Goal: Task Accomplishment & Management: Manage account settings

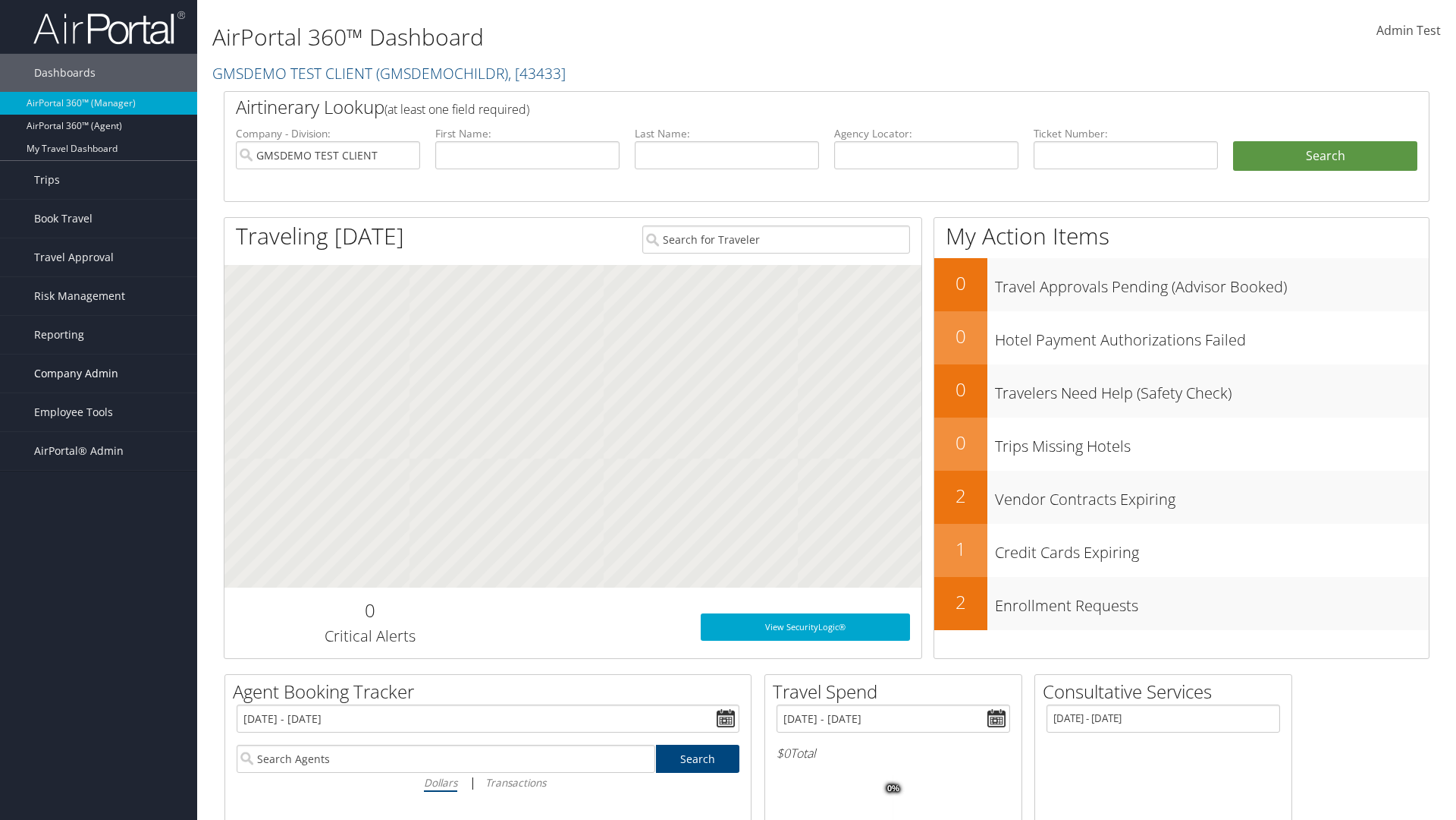
click at [98, 373] on span "Company Admin" at bounding box center [76, 373] width 84 height 38
click at [98, 711] on link "Virtual Pay Settings" at bounding box center [98, 722] width 197 height 23
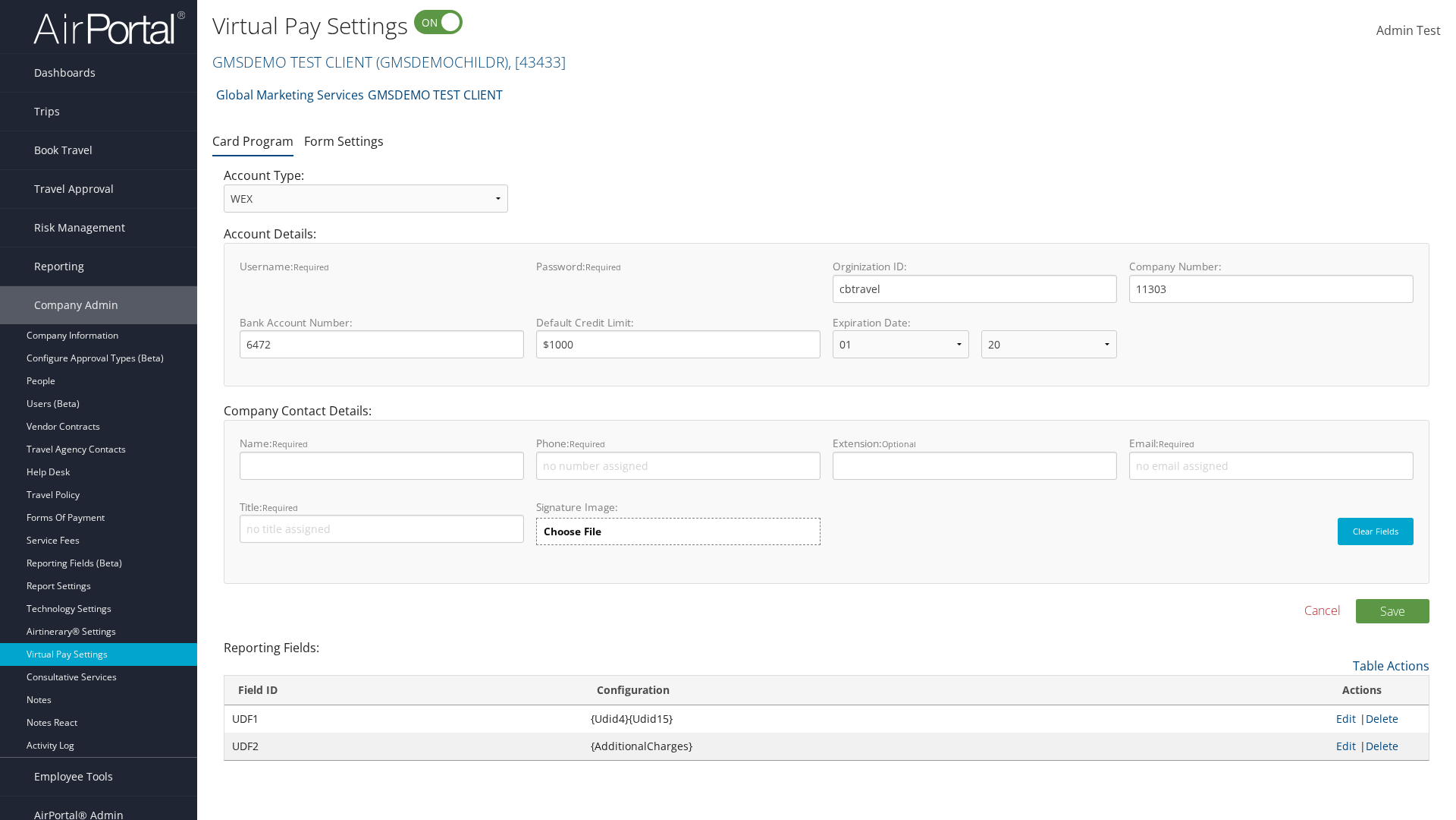
select select "20"
click at [292, 61] on link "GMSDEMO TEST CLIENT ( GMSDEMOCHILDR ) , [ 43433 ]" at bounding box center [389, 61] width 354 height 21
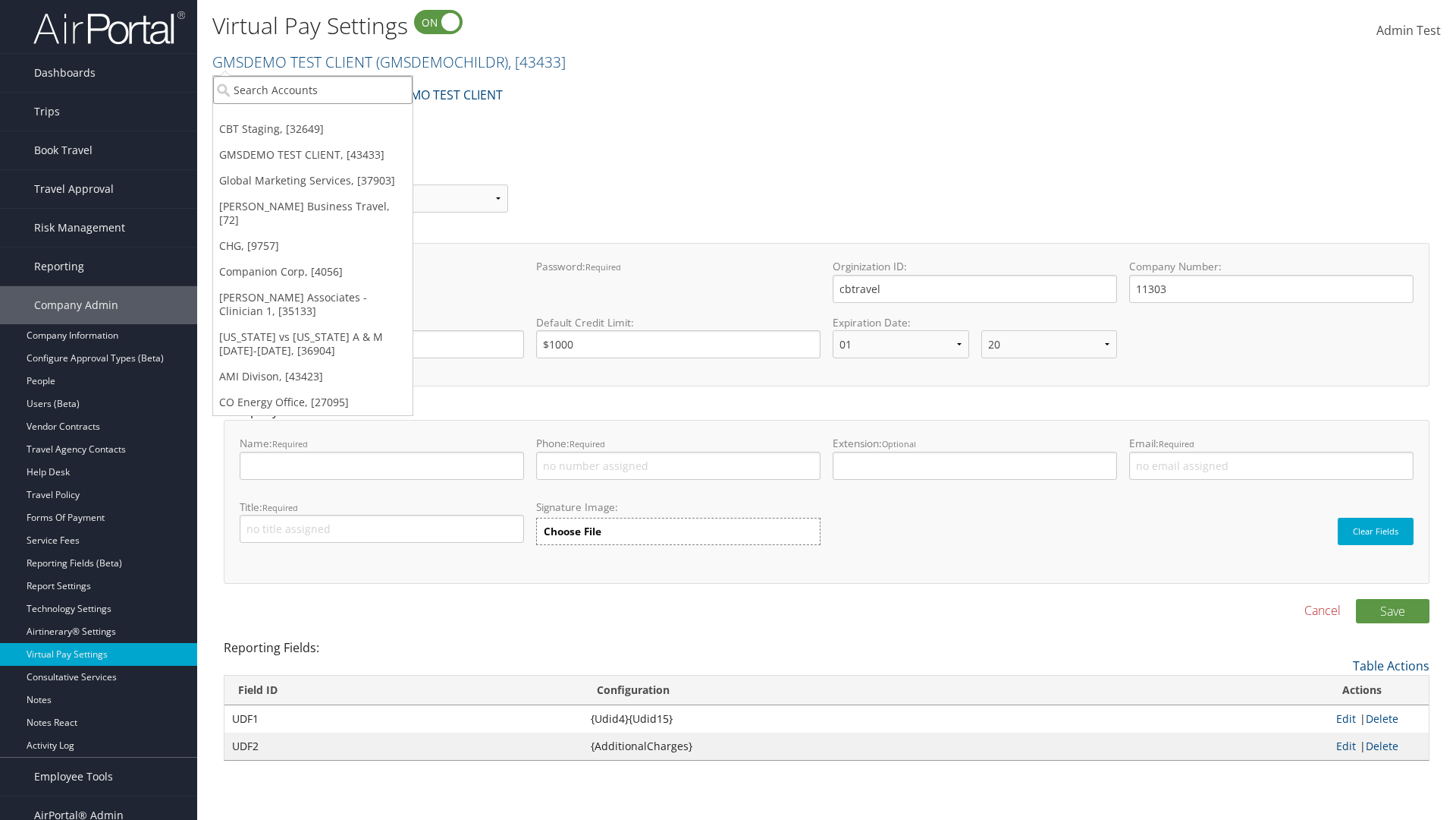
click at [312, 89] on input "search" at bounding box center [312, 89] width 199 height 28
type input "CBTSTG"
click at [312, 117] on div "CBT Staging (CBTSTG), [32649]" at bounding box center [312, 117] width 216 height 14
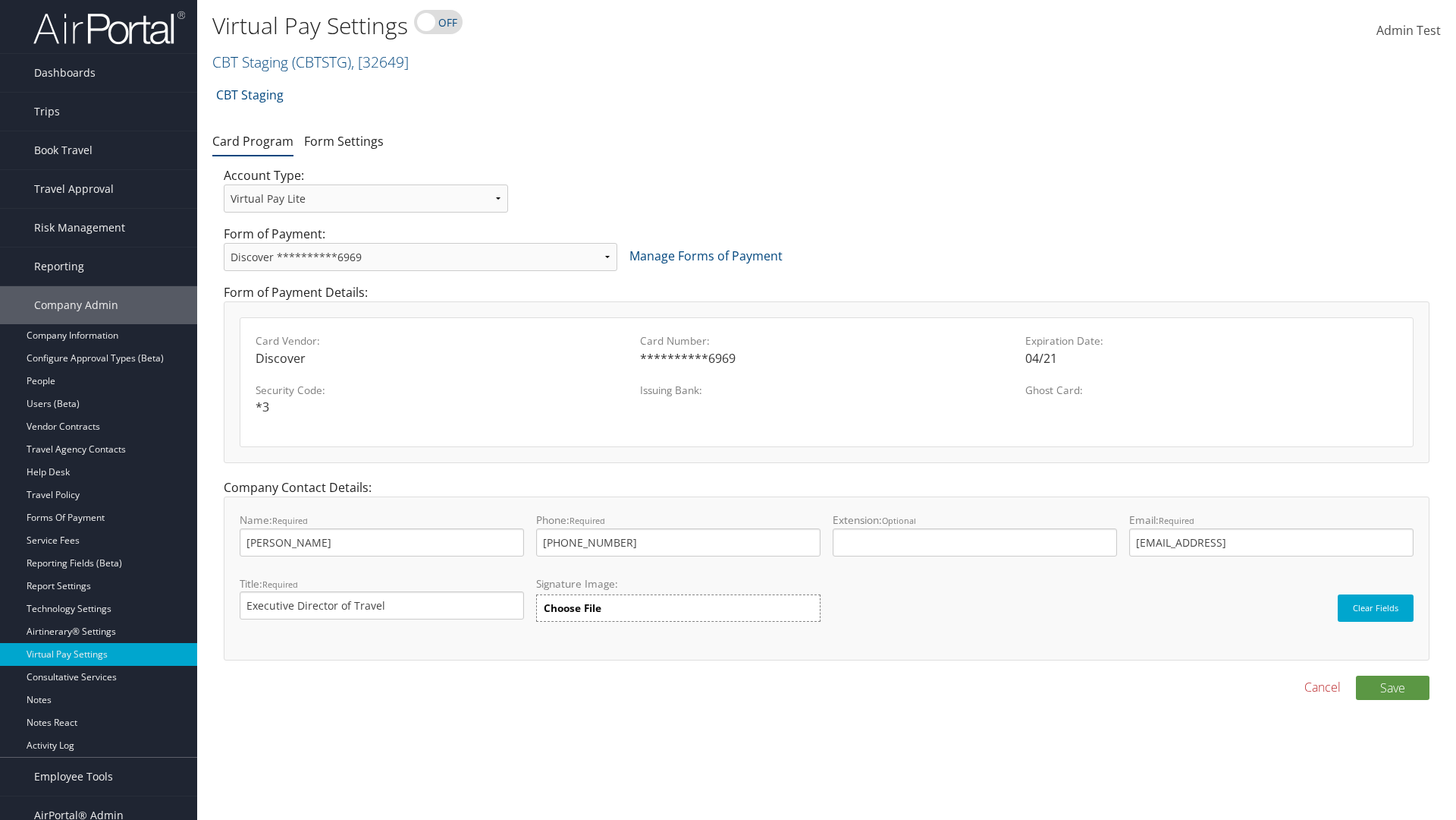
select select "new"
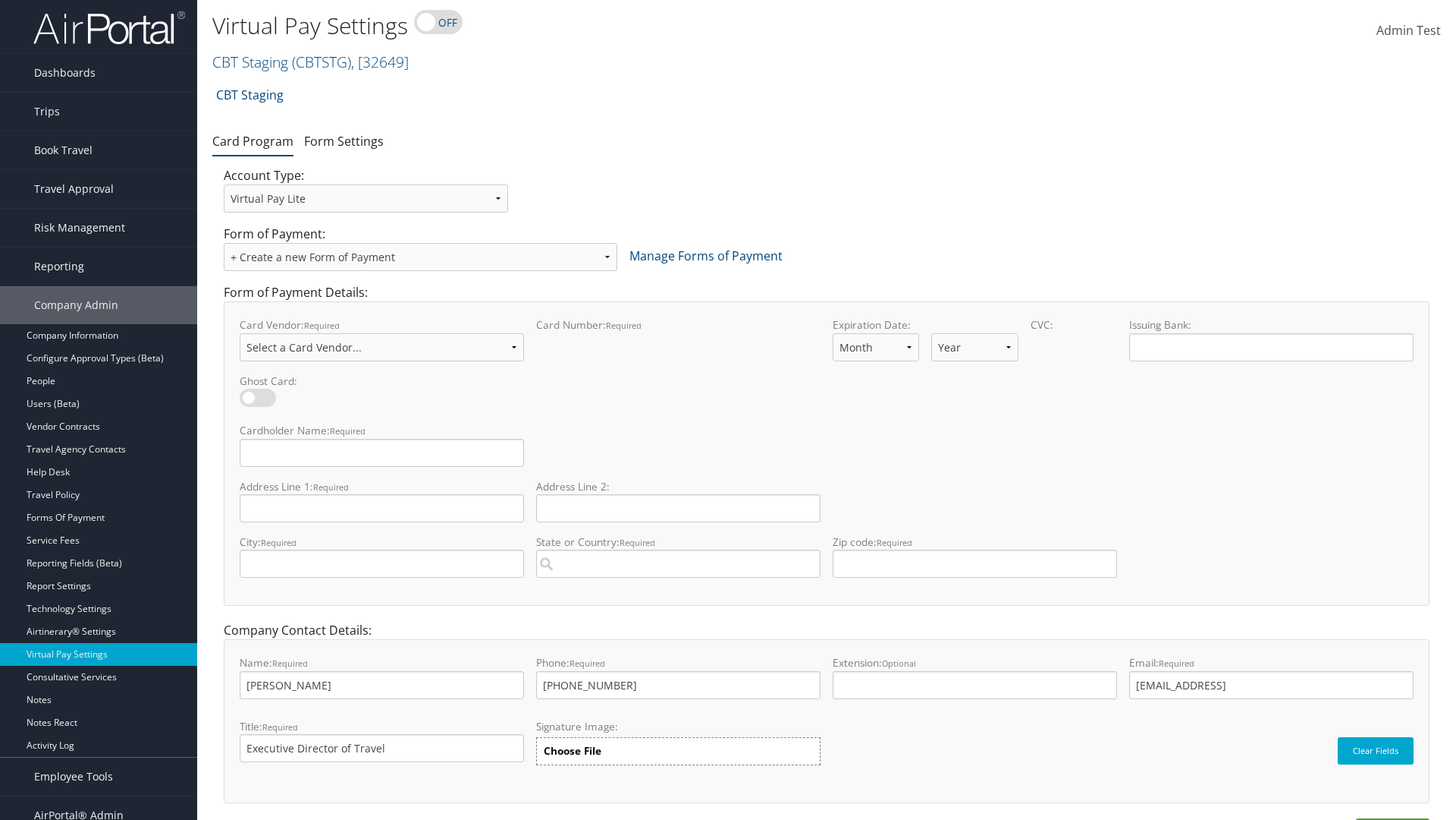
select select "VI"
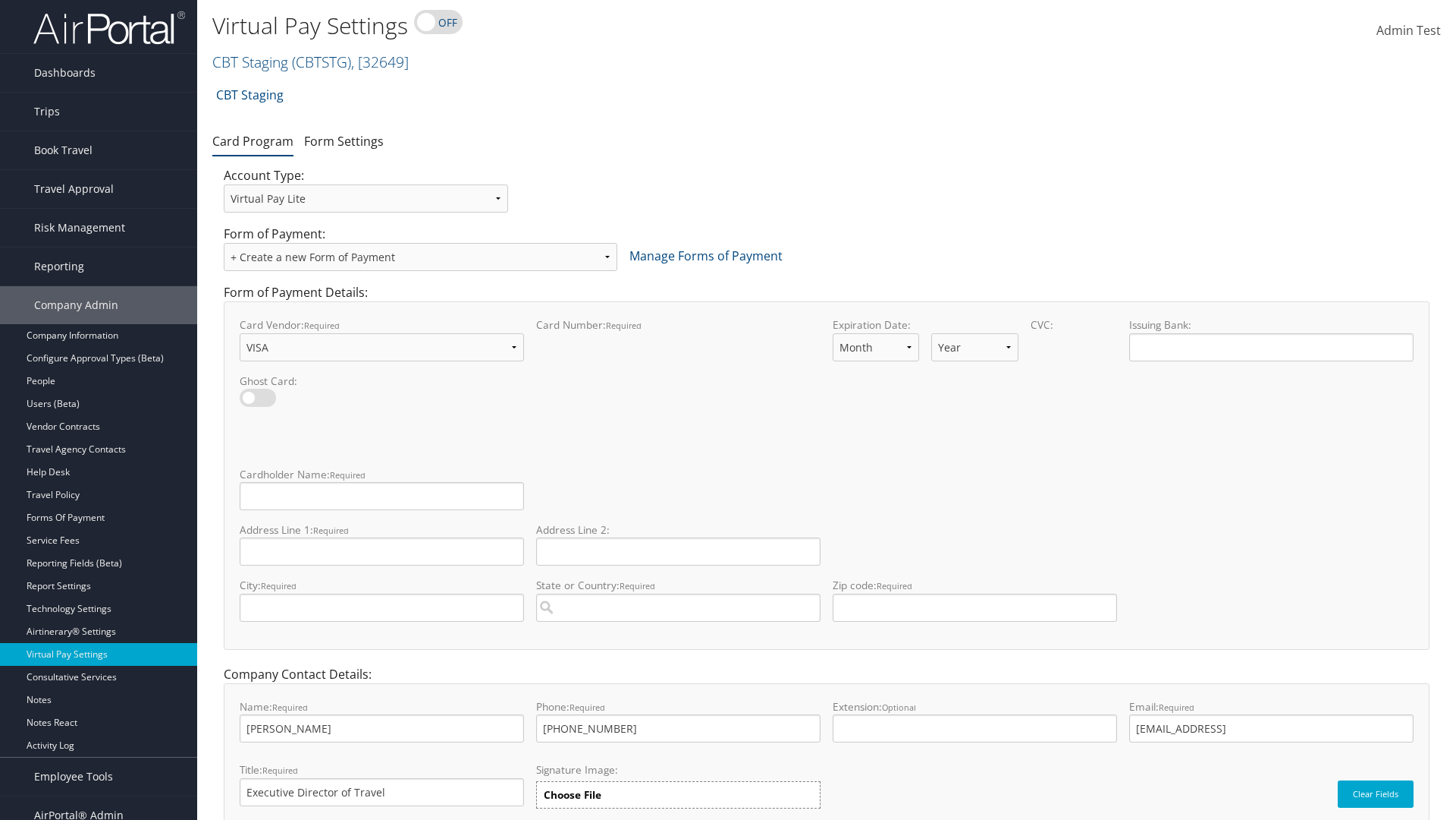
select select "11"
select select "35"
click at [382, 496] on input "Cardholder Name: required This field is required" at bounding box center [382, 496] width 284 height 28
type input "Auto Test"
click at [382, 551] on input "Address Line 1: required This field is required" at bounding box center [382, 551] width 284 height 28
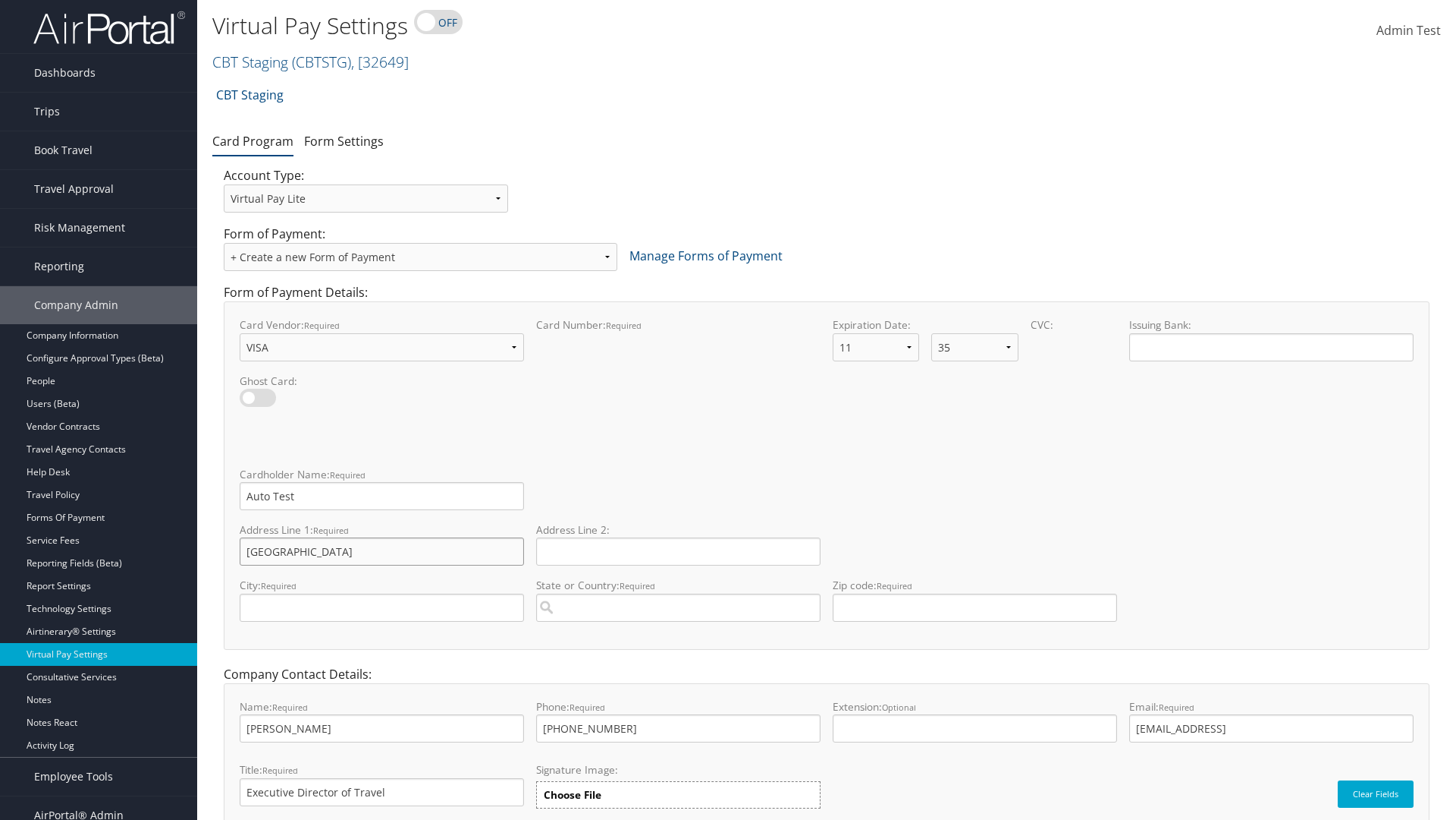
type input "Salt lake City"
click at [382, 607] on input "City: required This field is required" at bounding box center [382, 607] width 284 height 28
type input "SALt LAKE CITY"
click at [678, 607] on input "State or Country: required This field requires a suggested region." at bounding box center [678, 607] width 284 height 28
click at [678, 636] on div "United States of America (US)" at bounding box center [678, 636] width 278 height 15
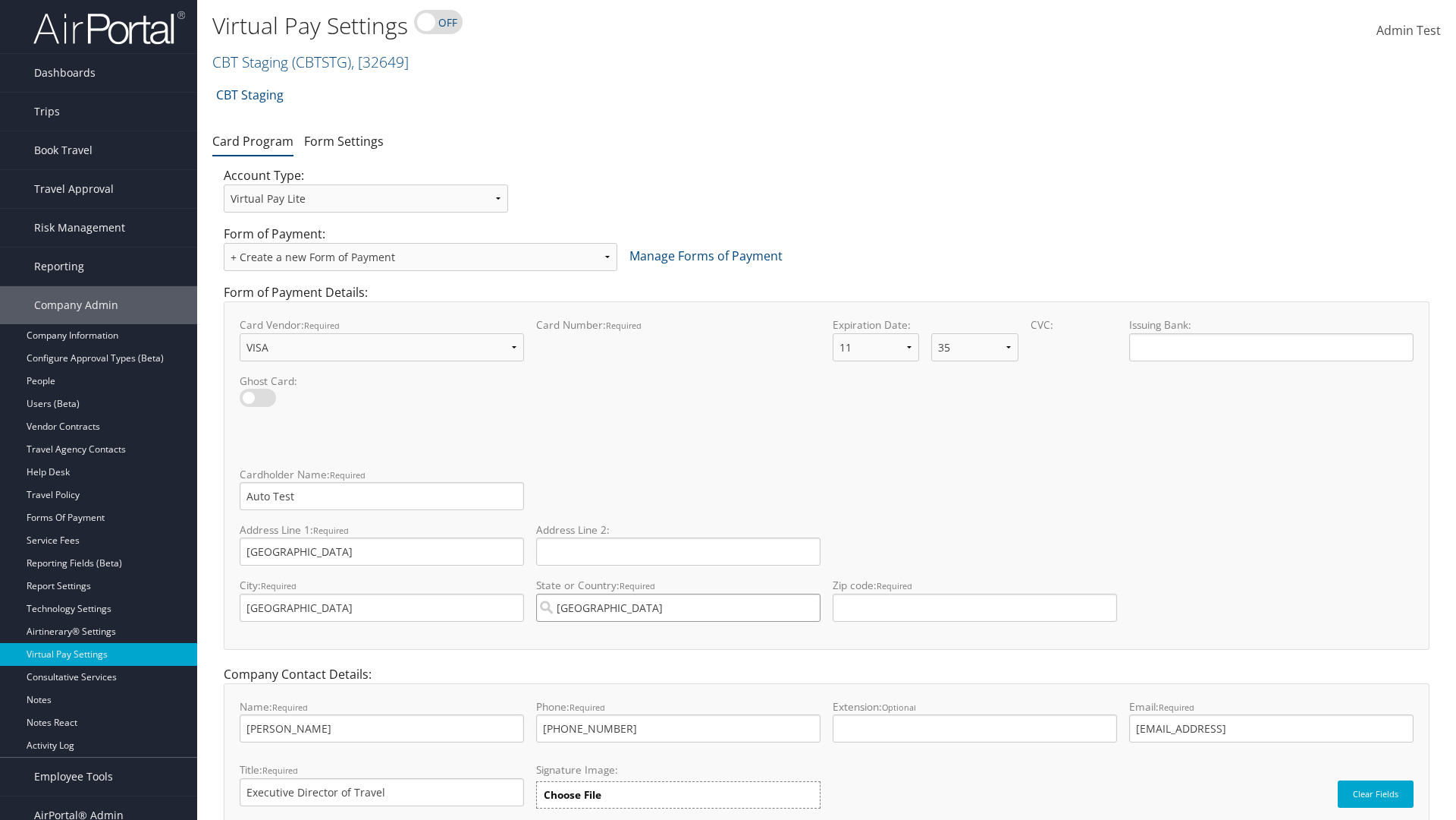
type input "United States of America"
click at [975, 607] on input "Zip code: required This field requires numbers" at bounding box center [975, 607] width 284 height 28
type input "84106"
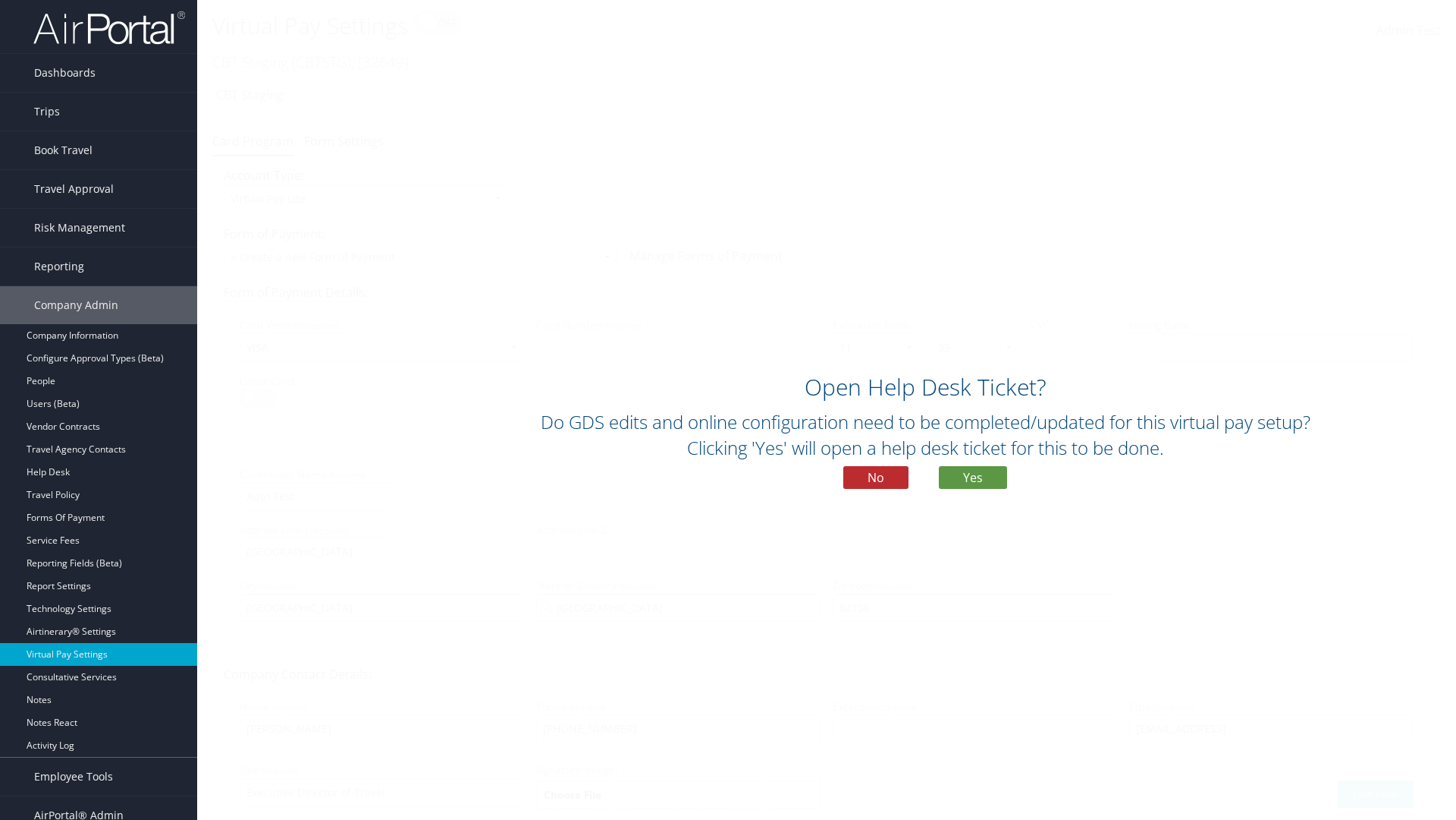
scroll to position [64, 0]
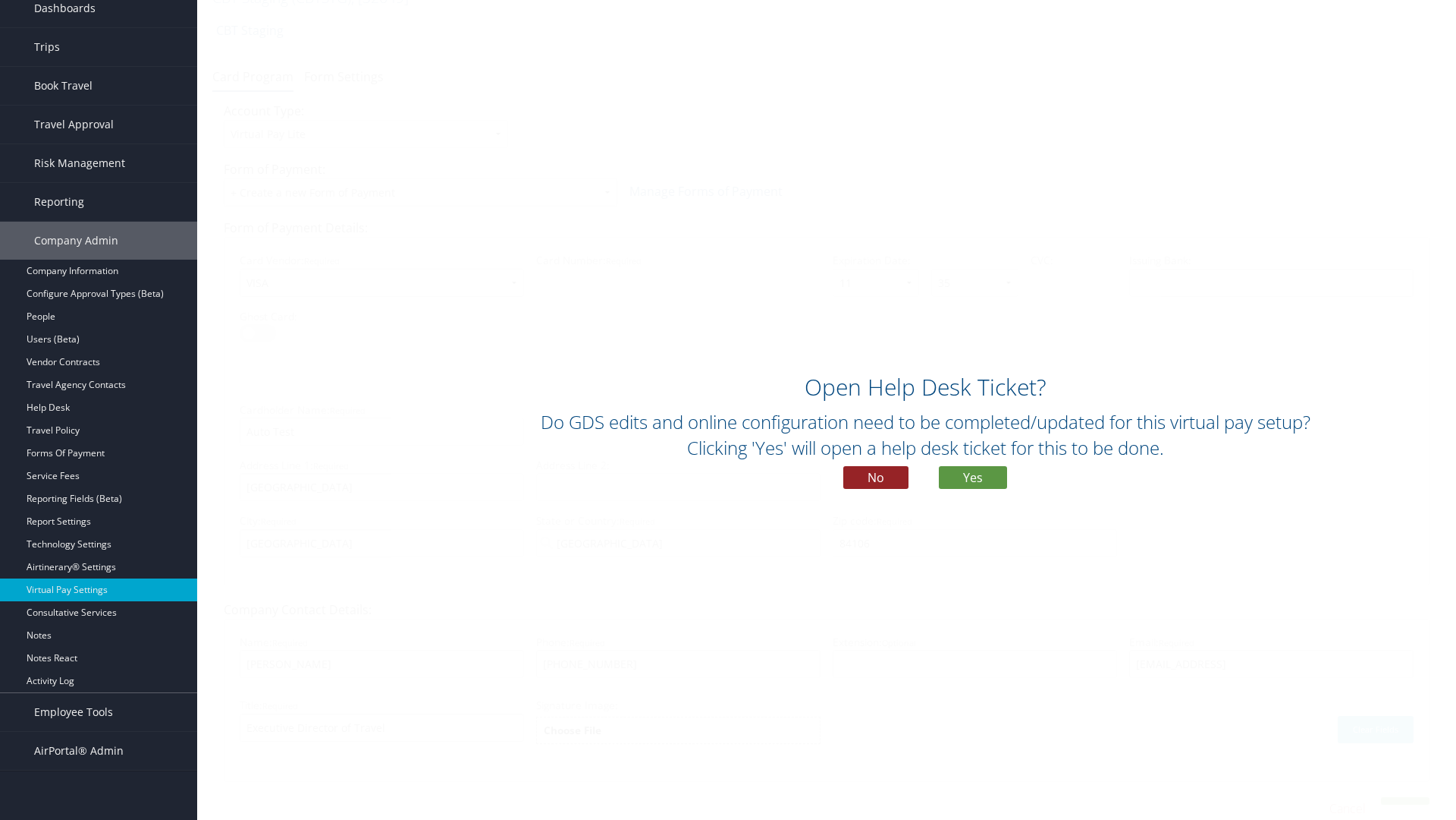
click at [876, 478] on button "No" at bounding box center [876, 477] width 65 height 23
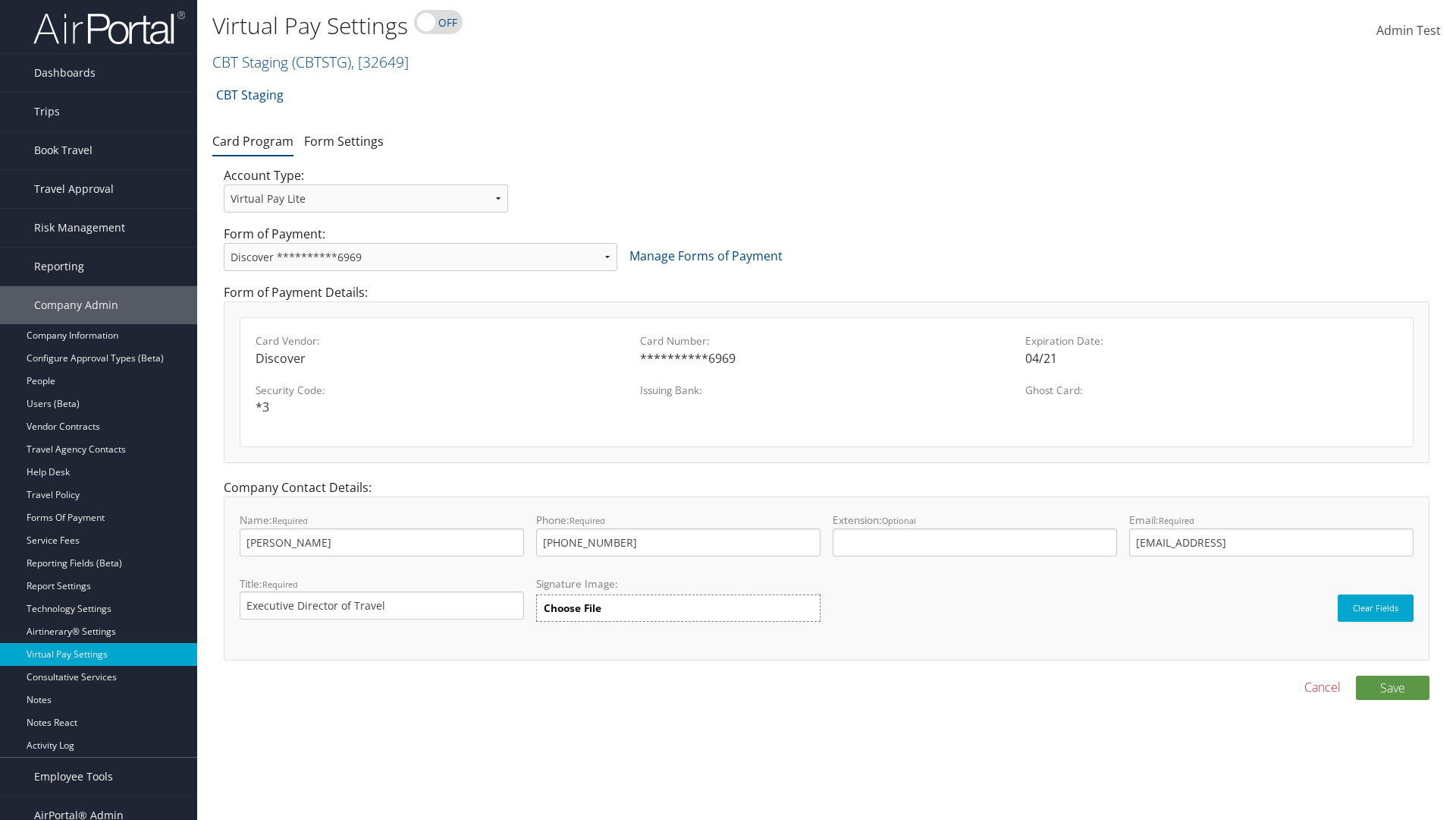
scroll to position [15, 0]
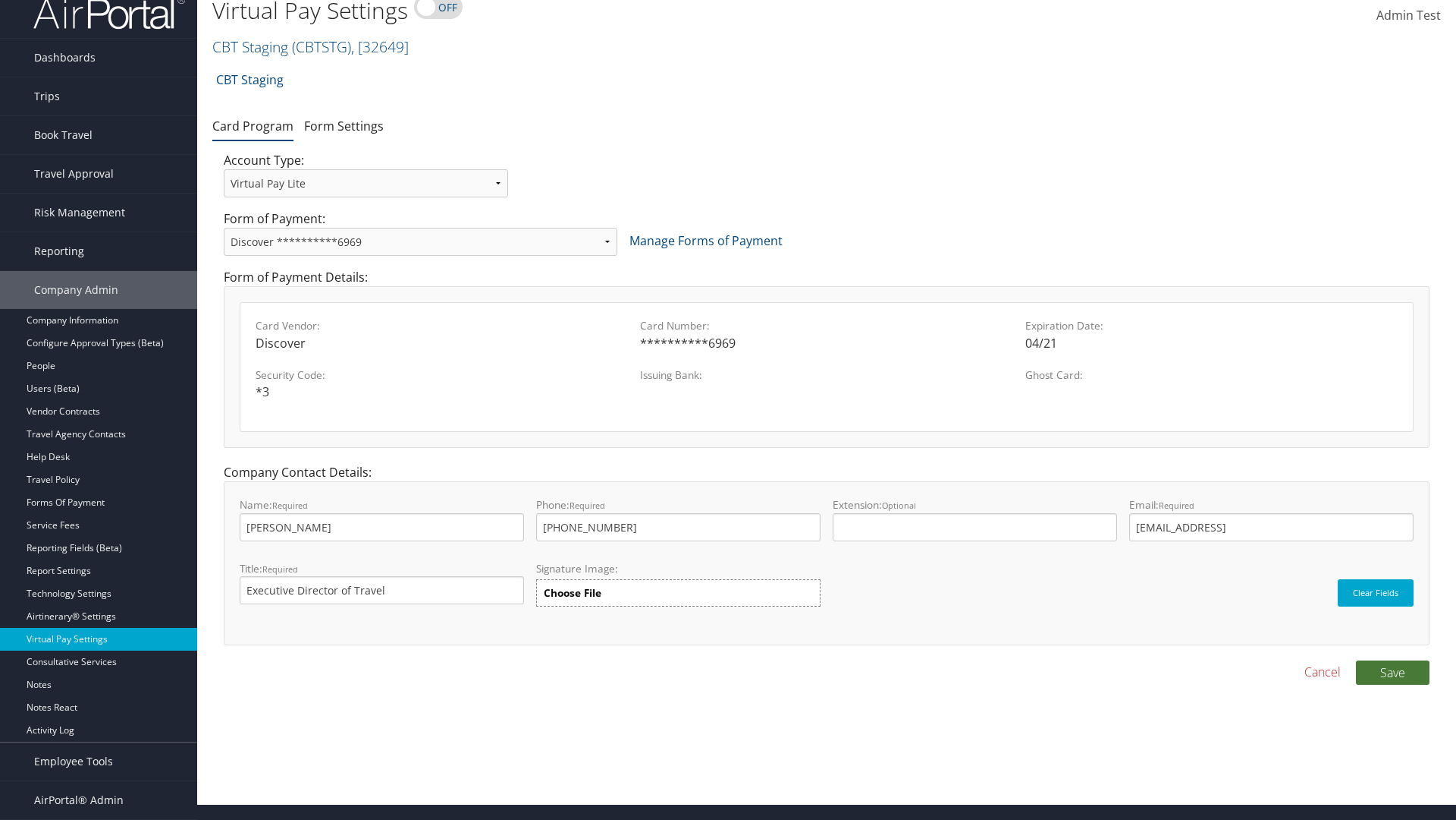
click at [1393, 672] on button "Save" at bounding box center [1393, 672] width 74 height 24
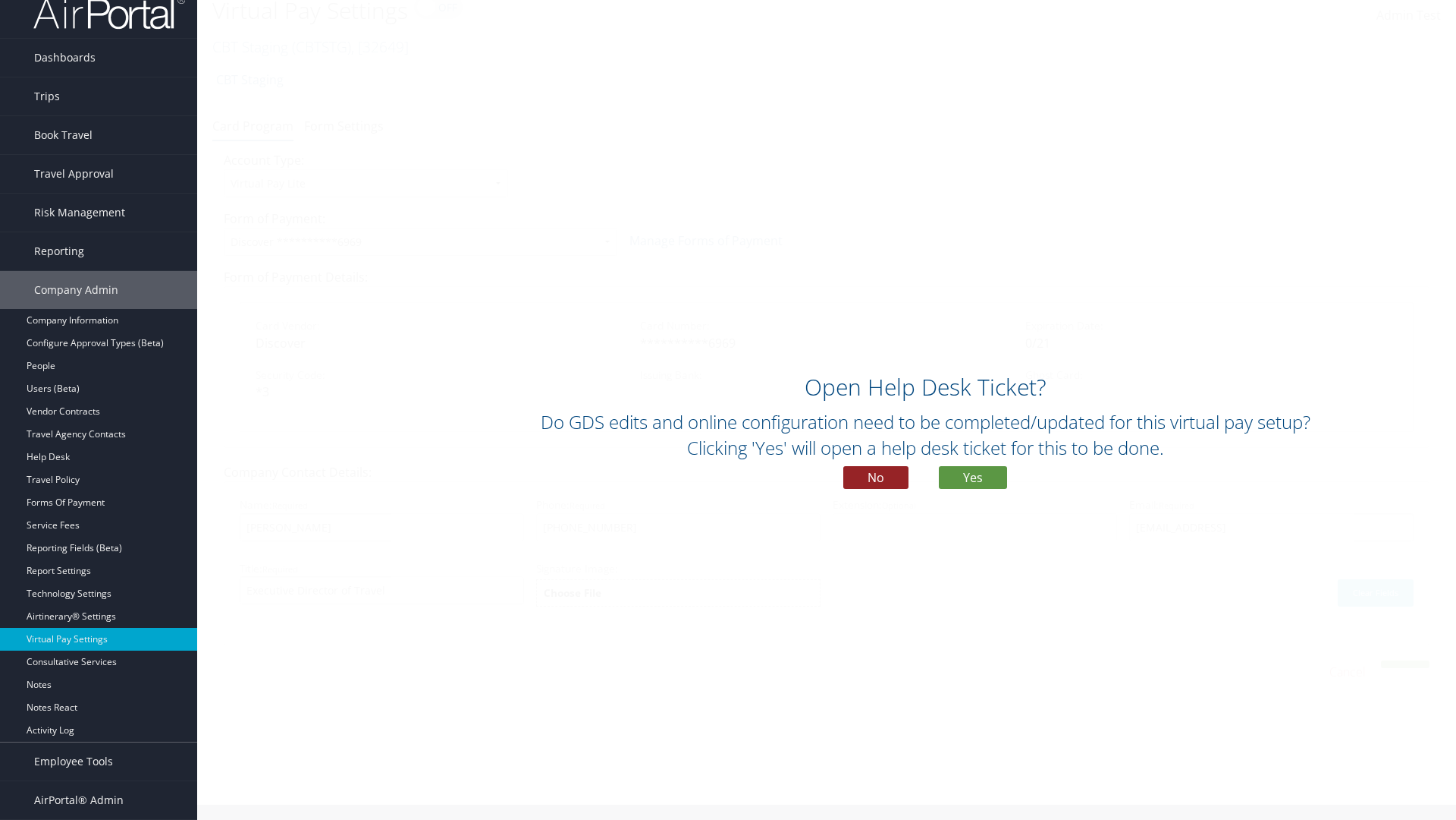
click at [876, 478] on button "No" at bounding box center [876, 477] width 65 height 23
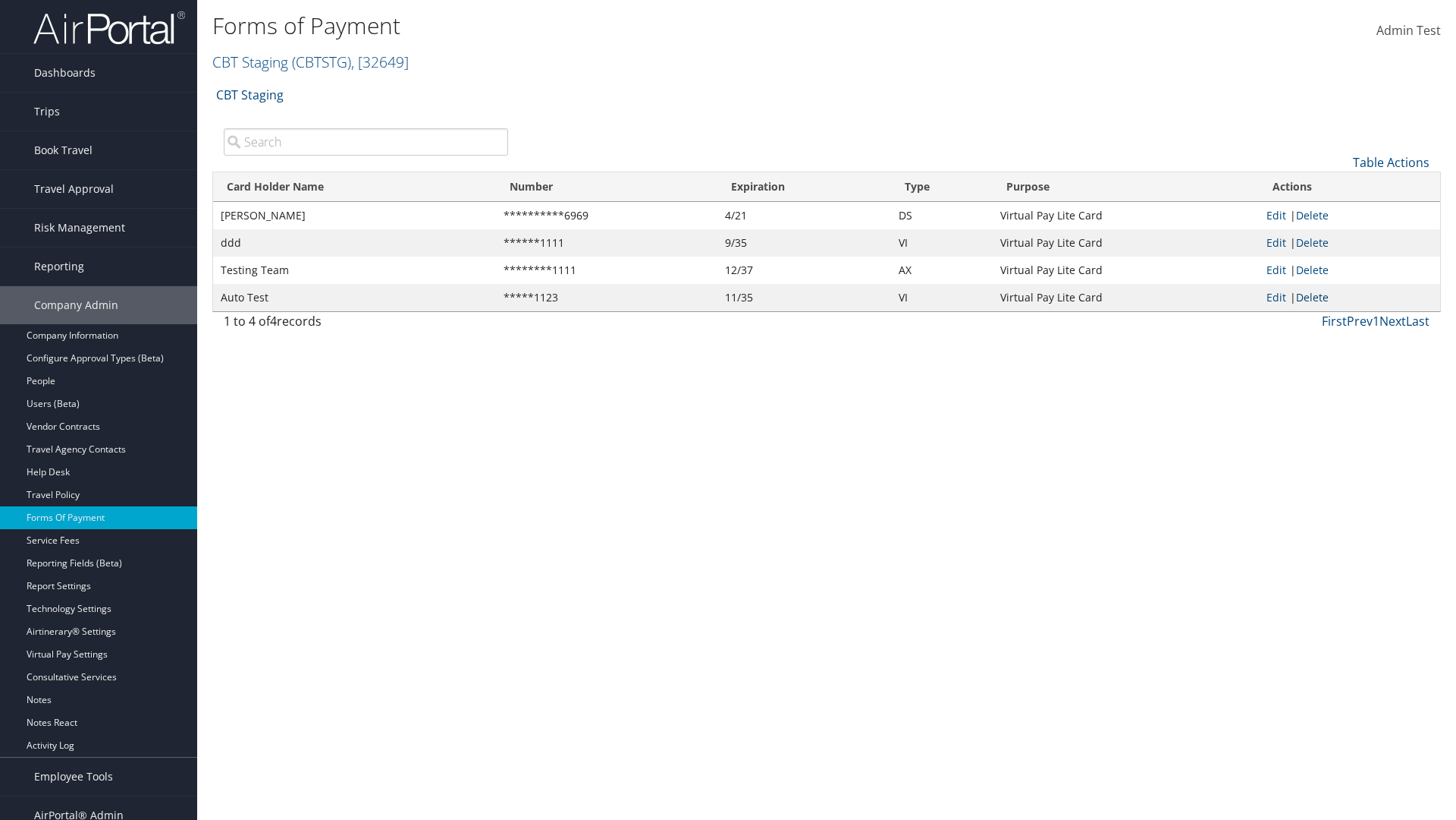
click at [1315, 297] on link "Delete" at bounding box center [1312, 297] width 32 height 14
